Goal: Task Accomplishment & Management: Use online tool/utility

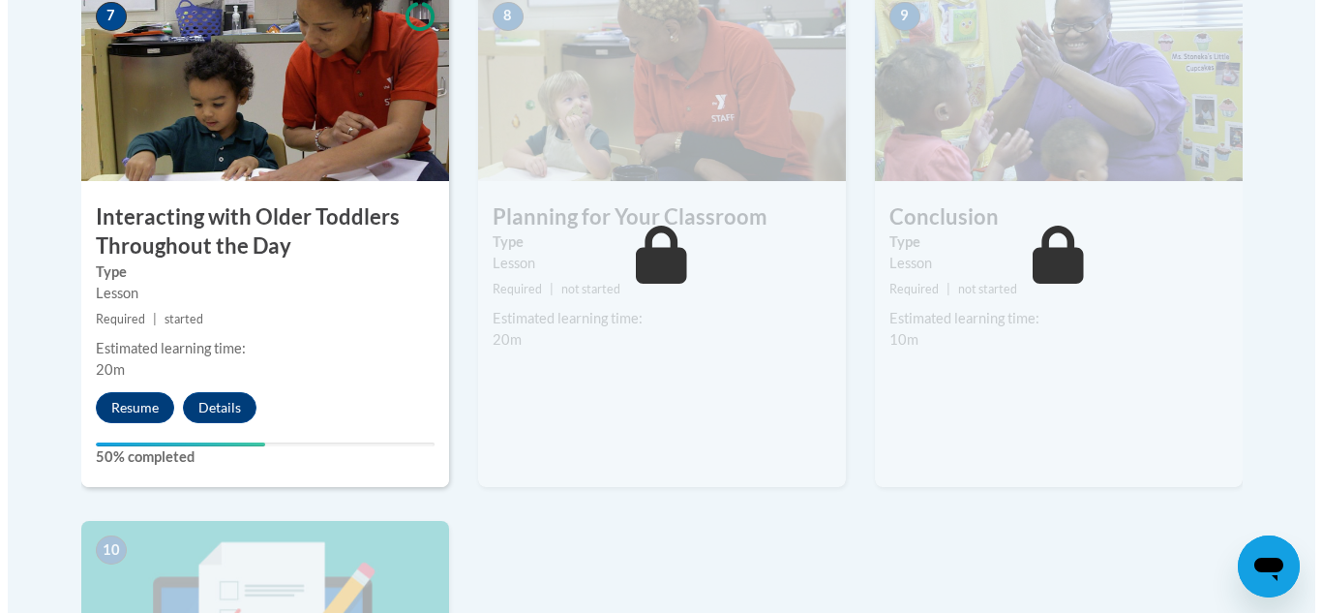
scroll to position [1637, 0]
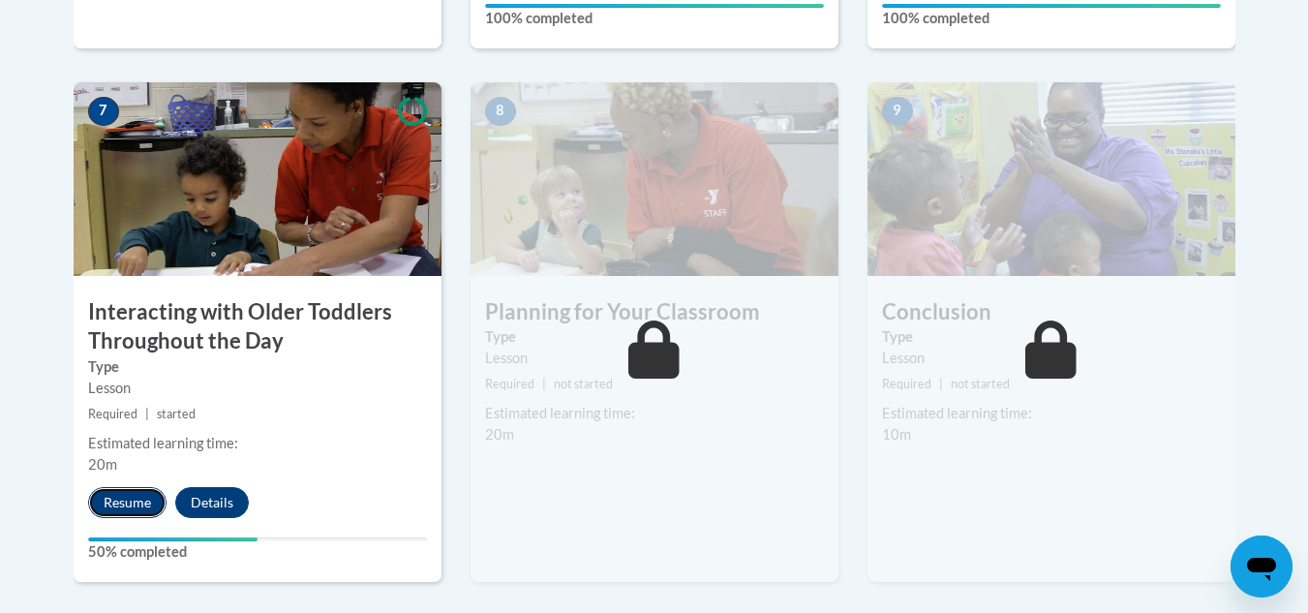
click at [156, 487] on button "Resume" at bounding box center [127, 502] width 78 height 31
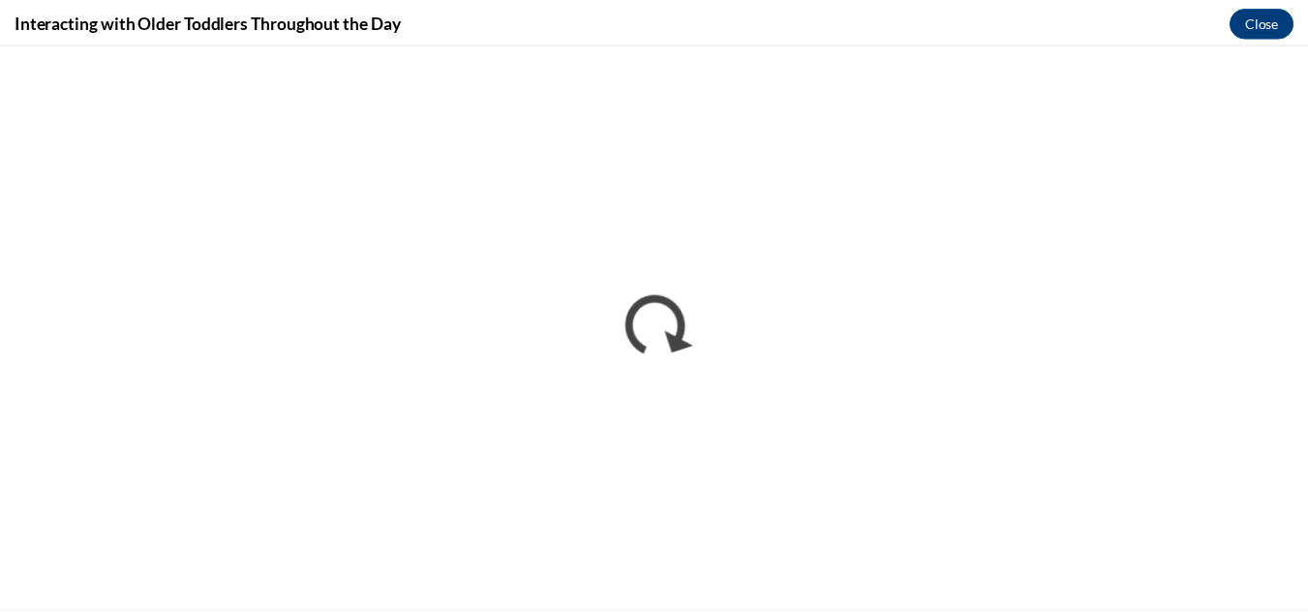
scroll to position [0, 0]
